Goal: Task Accomplishment & Management: Complete application form

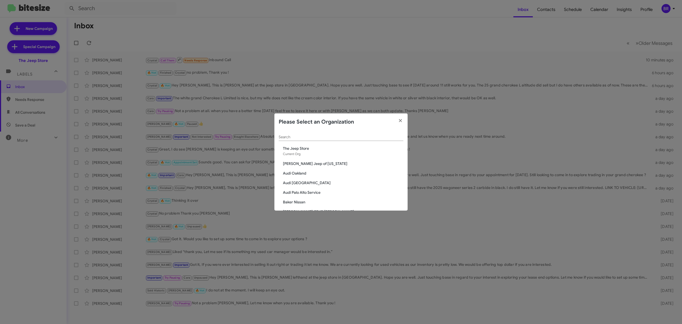
scroll to position [109, 0]
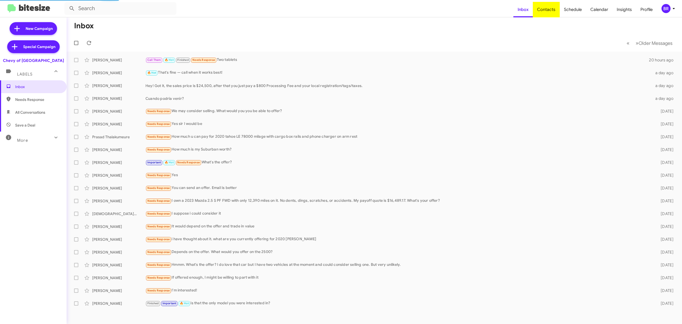
type input "in:groups"
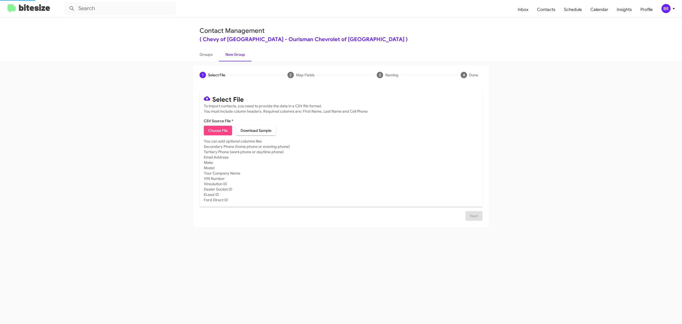
click at [218, 130] on span "Choose File" at bounding box center [218, 131] width 20 height 10
type input "ChevyRock_Opt-Out_10-11-25"
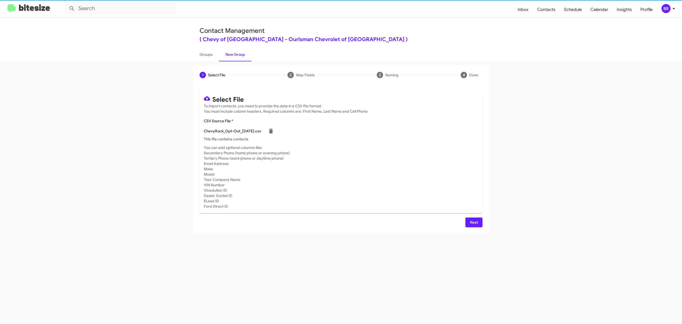
click at [474, 222] on span "Next" at bounding box center [474, 222] width 9 height 10
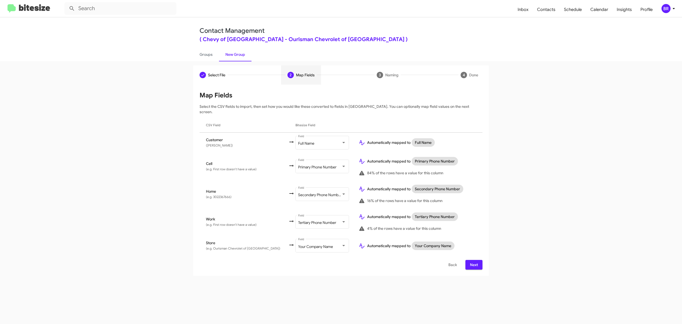
click at [474, 260] on span "Next" at bounding box center [474, 265] width 9 height 10
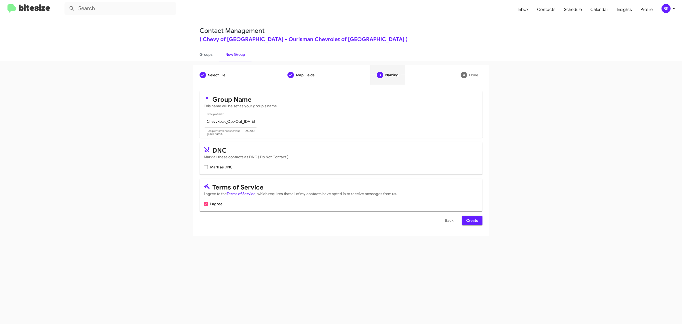
click at [206, 169] on input "Mark as DNC" at bounding box center [206, 169] width 0 height 0
checkbox input "true"
click at [472, 220] on span "Create" at bounding box center [473, 220] width 12 height 10
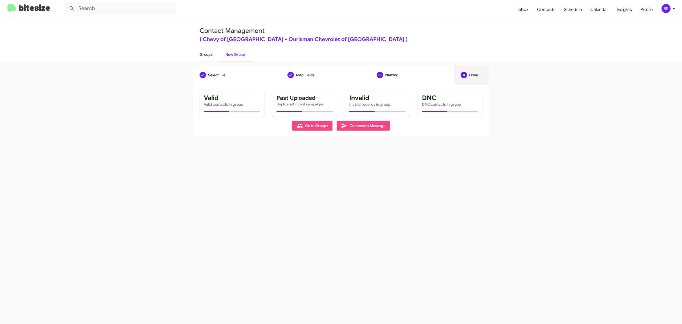
click at [206, 54] on link "Groups" at bounding box center [206, 54] width 26 height 14
type input "in:groups"
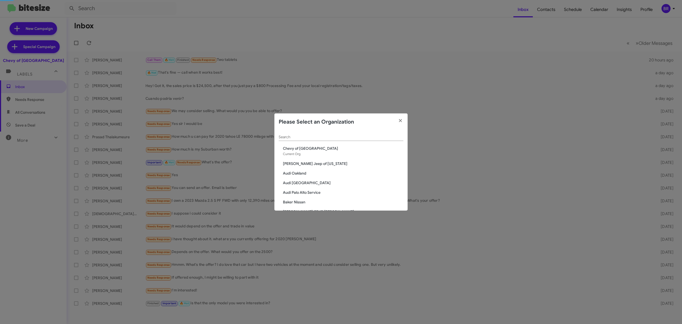
scroll to position [81, 0]
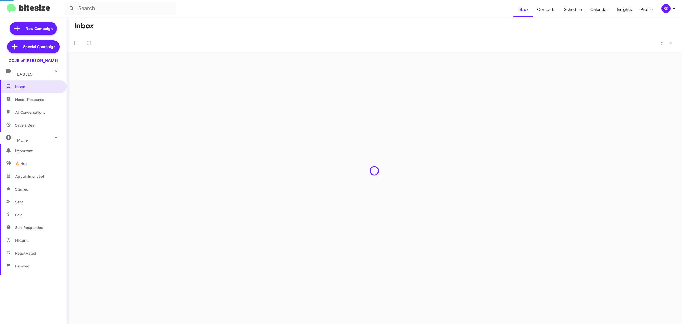
type input "in:groups"
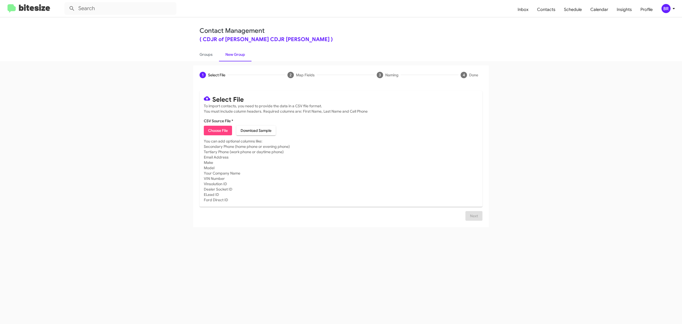
click at [218, 130] on span "Choose File" at bounding box center [218, 131] width 20 height 10
type input "CDJRBowie_Opt-Out_[DATE]"
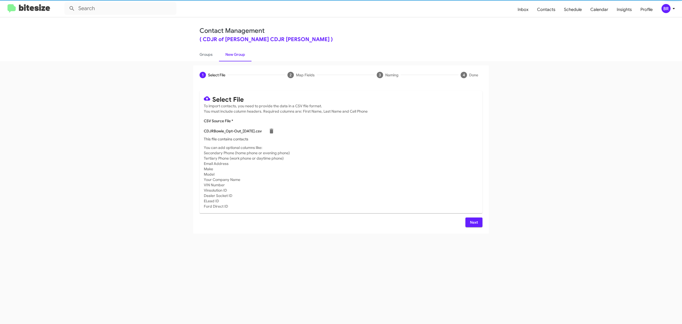
click at [474, 222] on span "Next" at bounding box center [474, 222] width 9 height 10
